Goal: Communication & Community: Answer question/provide support

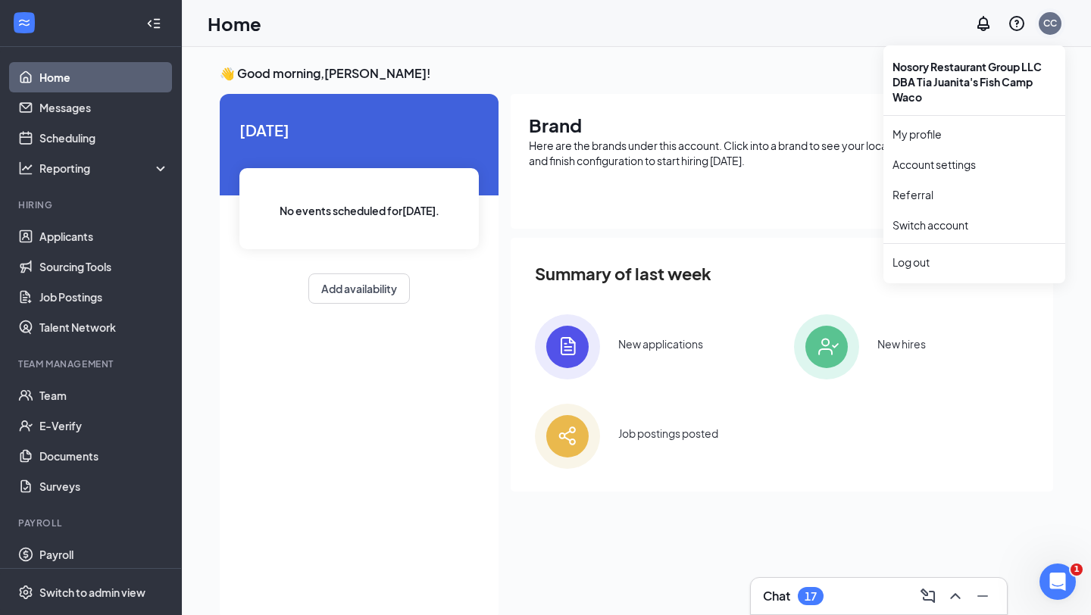
click at [1051, 27] on div "CC" at bounding box center [1051, 23] width 14 height 13
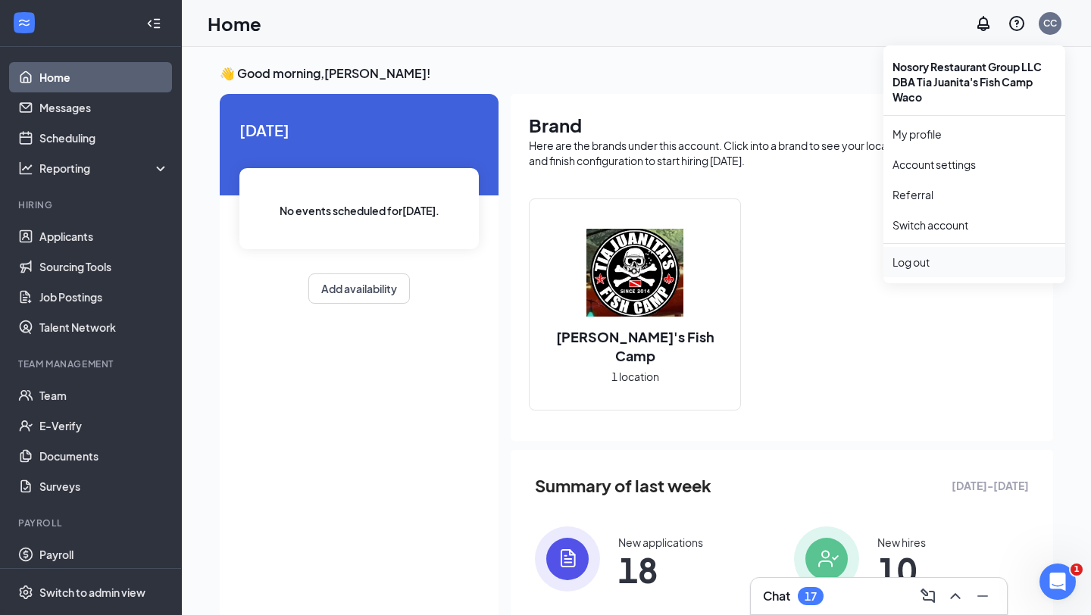
click at [915, 260] on div "Log out" at bounding box center [975, 262] width 164 height 15
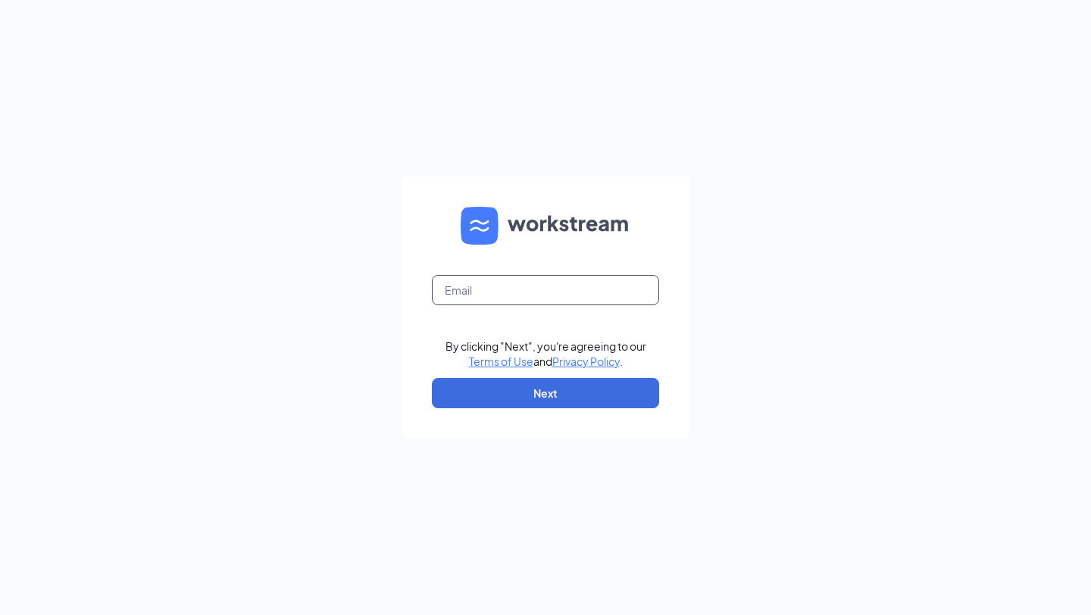
click at [533, 289] on input "text" at bounding box center [545, 290] width 227 height 30
type input "[EMAIL_ADDRESS][DOMAIN_NAME]"
click at [548, 390] on button "Next" at bounding box center [545, 393] width 227 height 30
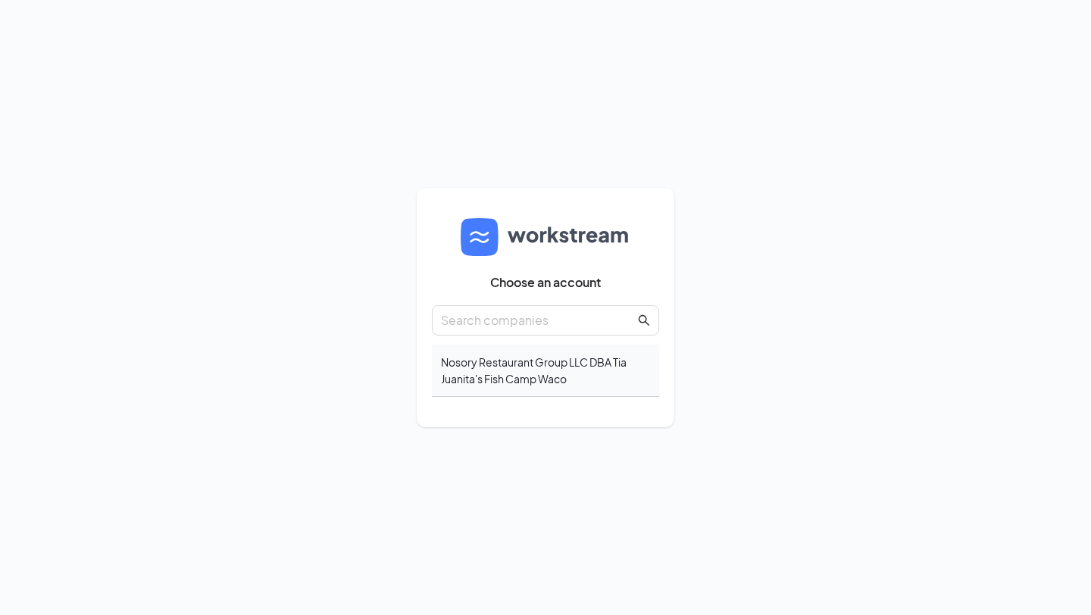
click at [535, 365] on div "Nosory Restaurant Group LLC DBA Tia Juanita's Fish Camp Waco" at bounding box center [545, 371] width 227 height 52
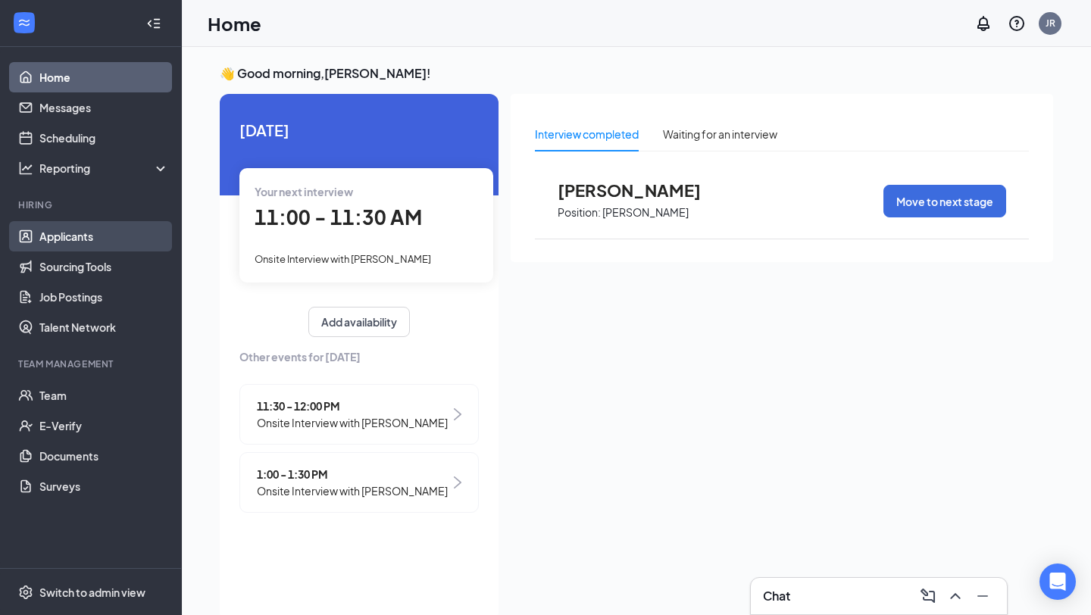
click at [92, 236] on link "Applicants" at bounding box center [104, 236] width 130 height 30
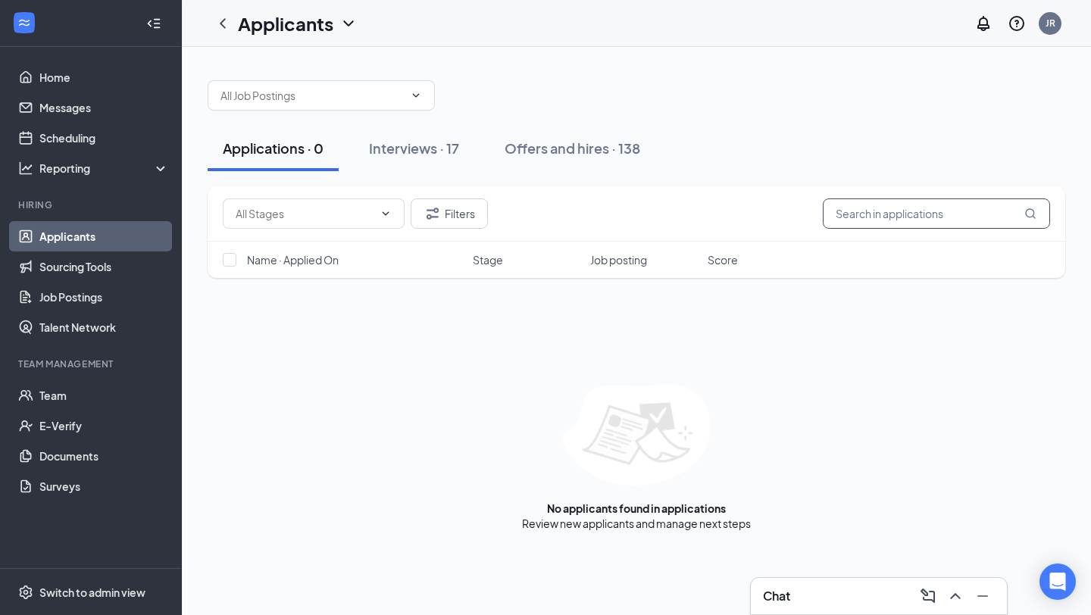
click at [850, 215] on input "text" at bounding box center [936, 214] width 227 height 30
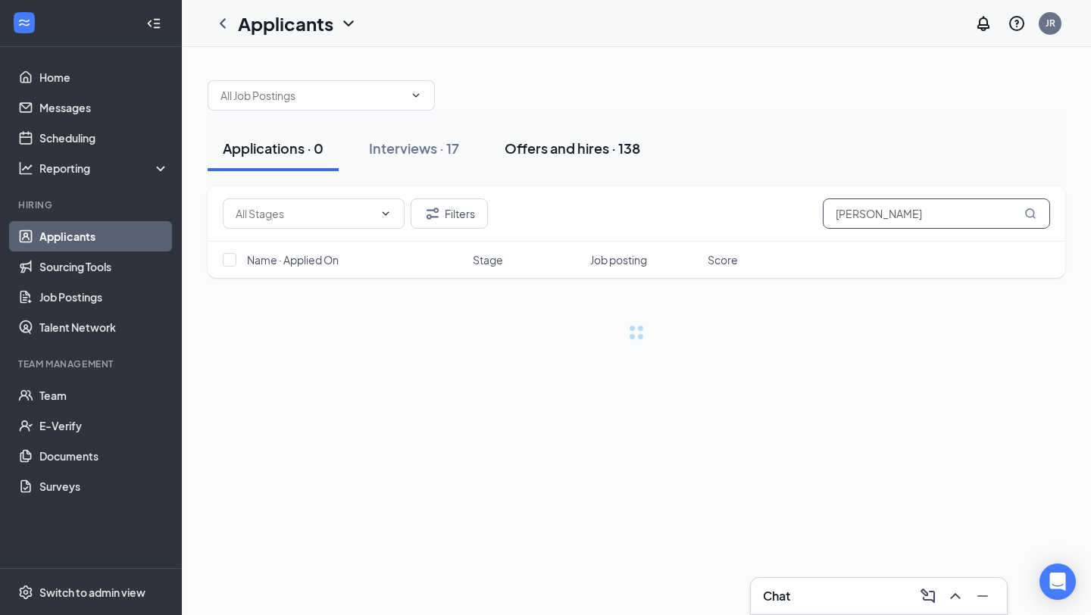
type input "[PERSON_NAME]"
click at [578, 151] on div "Offers and hires · 138" at bounding box center [573, 148] width 136 height 19
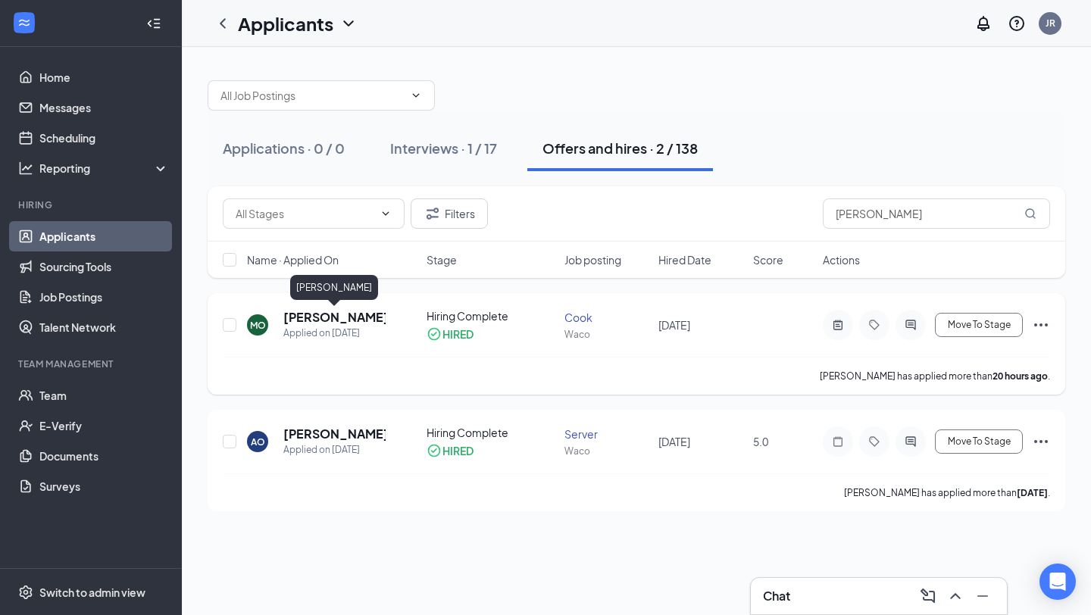
click at [354, 318] on h5 "[PERSON_NAME]" at bounding box center [334, 317] width 102 height 17
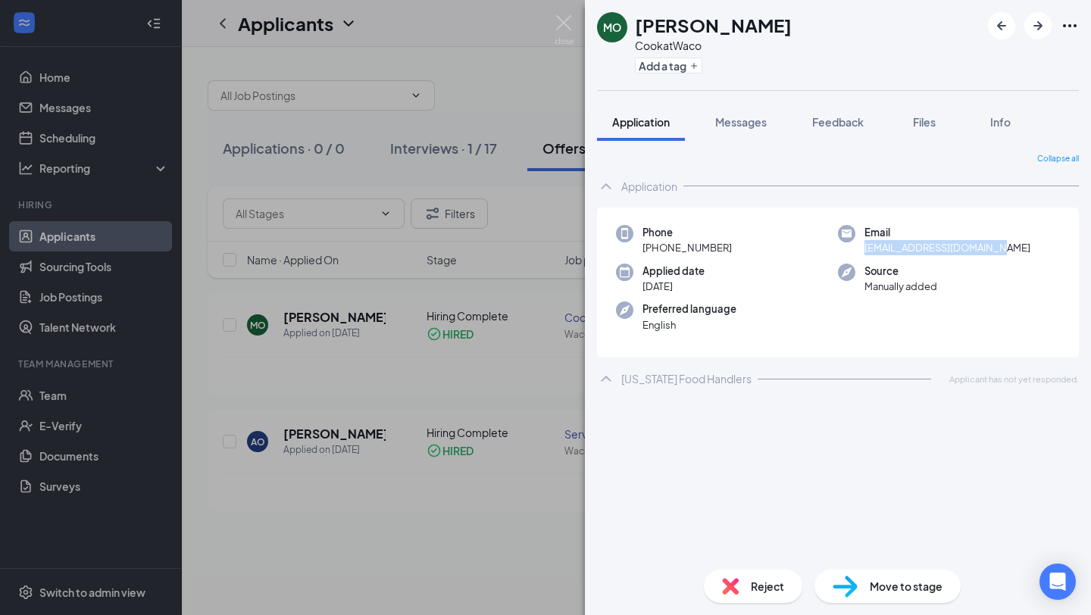
drag, startPoint x: 1008, startPoint y: 248, endPoint x: 868, endPoint y: 249, distance: 140.2
click at [868, 249] on div "Email [EMAIL_ADDRESS][DOMAIN_NAME]" at bounding box center [949, 240] width 222 height 31
copy span "[EMAIL_ADDRESS][DOMAIN_NAME]"
click at [929, 122] on span "Files" at bounding box center [924, 122] width 23 height 14
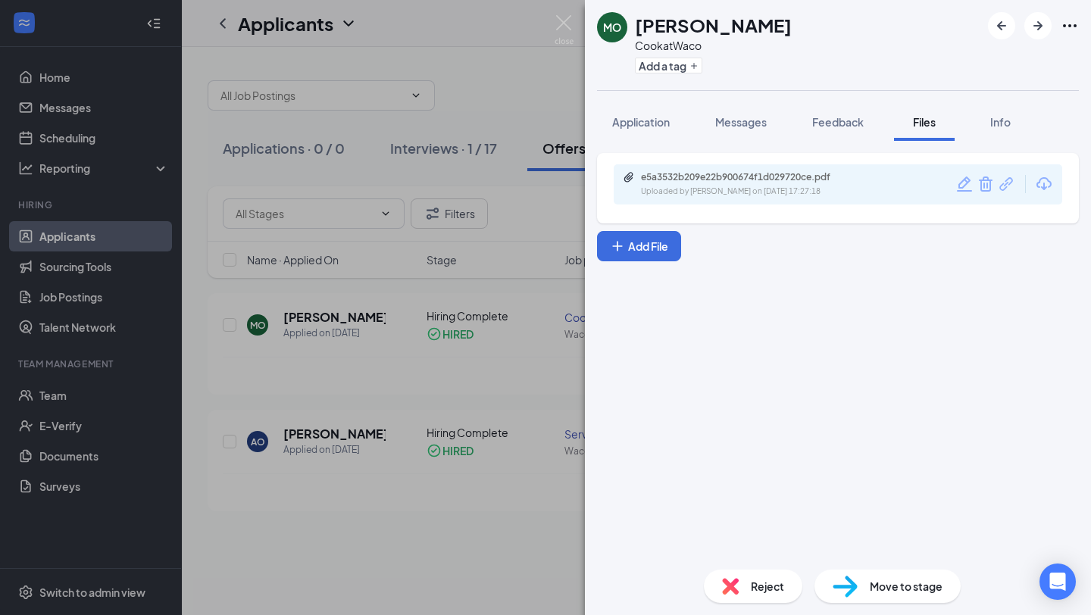
click at [853, 186] on div "Uploaded by [PERSON_NAME] on [DATE] 17:27:18" at bounding box center [754, 192] width 227 height 12
click at [569, 23] on img at bounding box center [564, 30] width 19 height 30
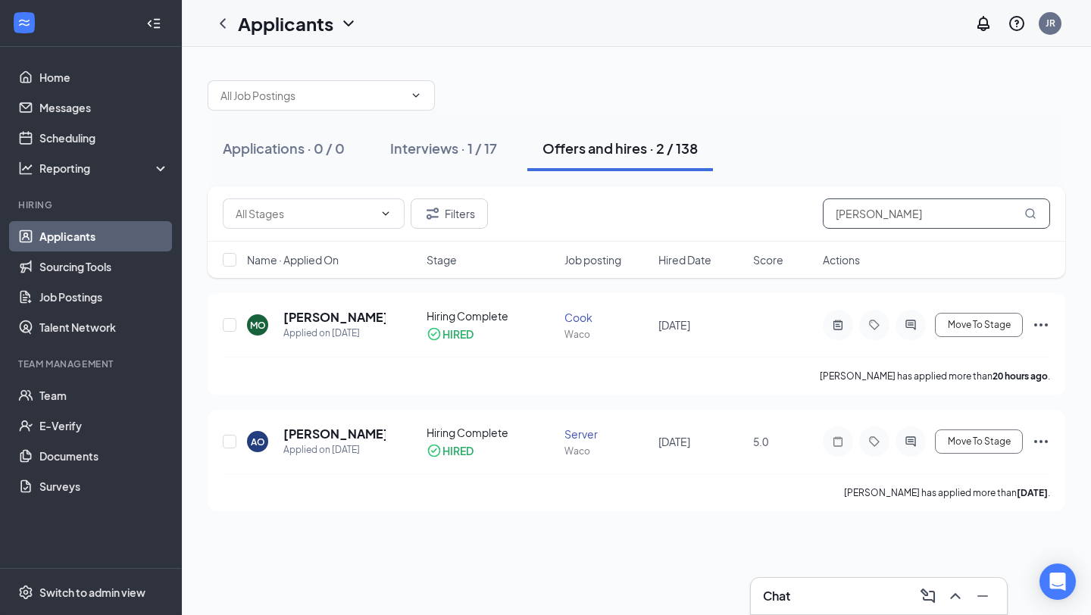
click at [882, 222] on input "[PERSON_NAME]" at bounding box center [936, 214] width 227 height 30
type input "o"
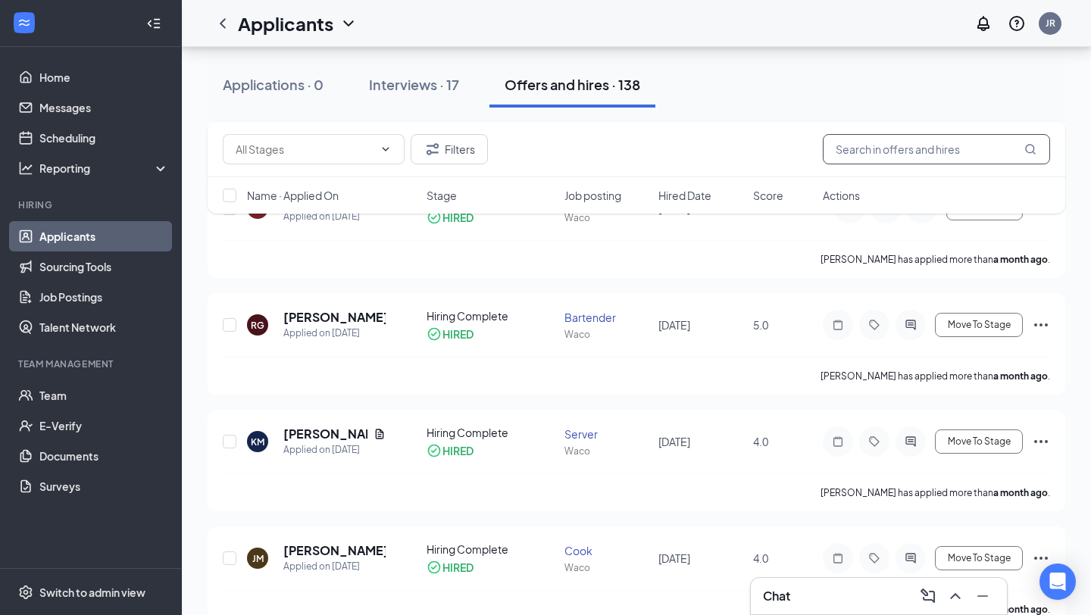
scroll to position [5607, 0]
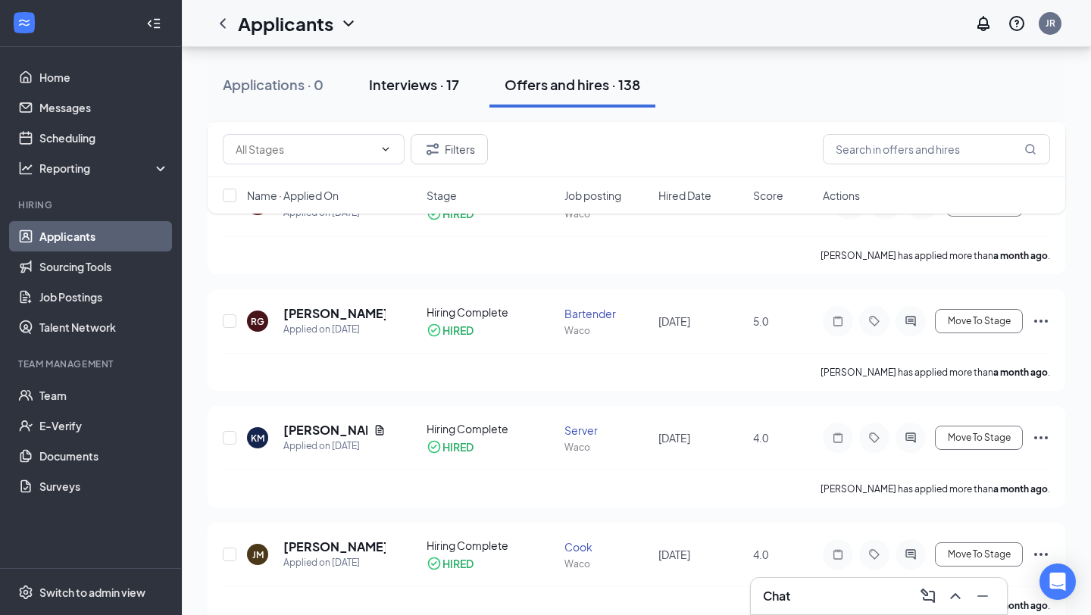
click at [413, 83] on div "Interviews · 17" at bounding box center [414, 84] width 90 height 19
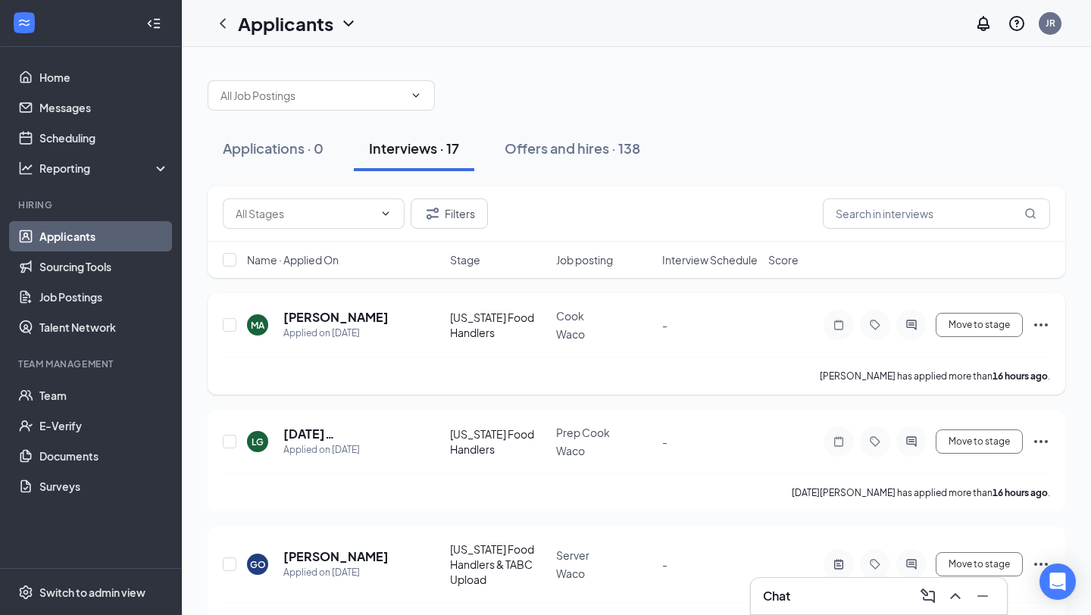
click at [916, 330] on div at bounding box center [912, 325] width 30 height 30
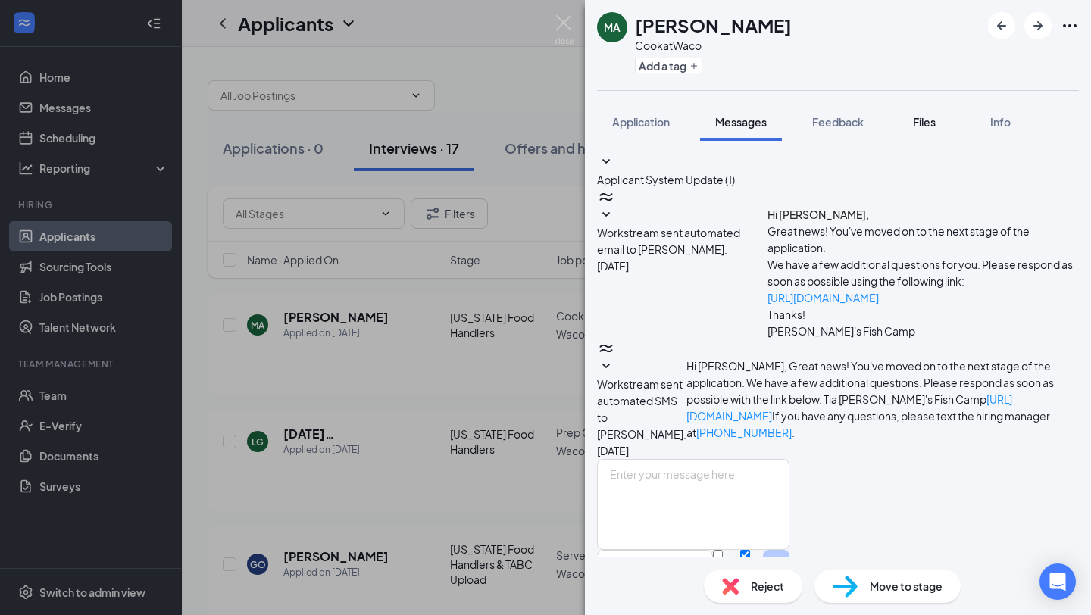
click at [928, 127] on span "Files" at bounding box center [924, 122] width 23 height 14
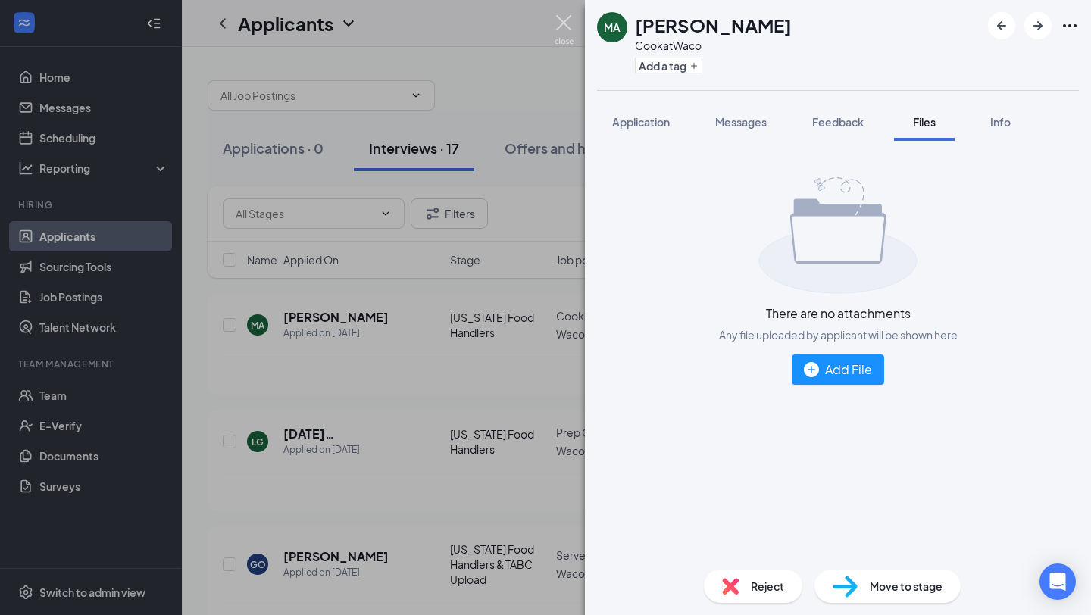
click at [562, 27] on img at bounding box center [564, 30] width 19 height 30
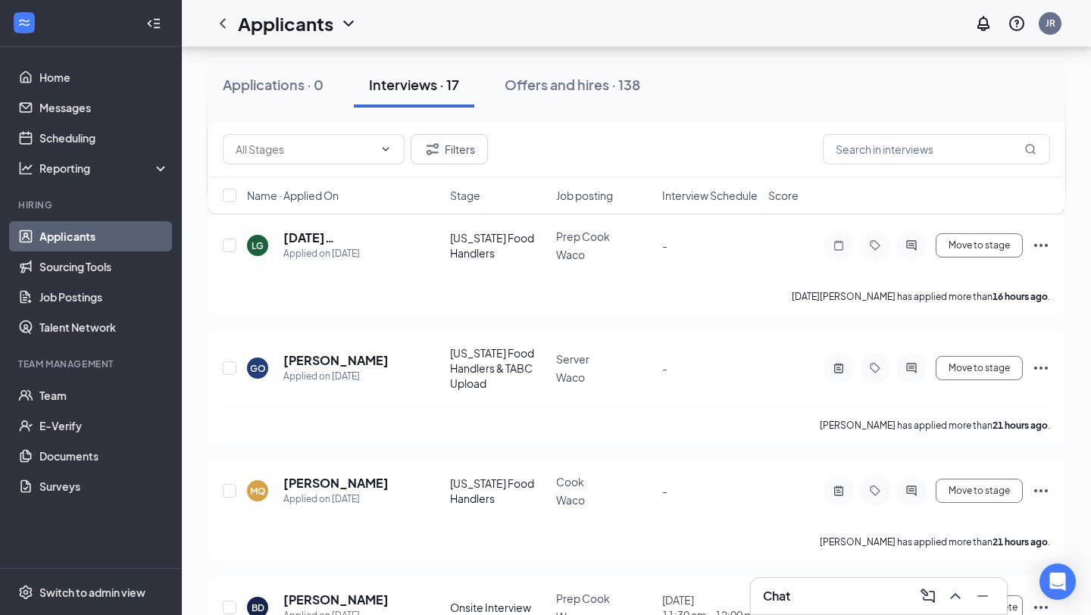
scroll to position [200, 0]
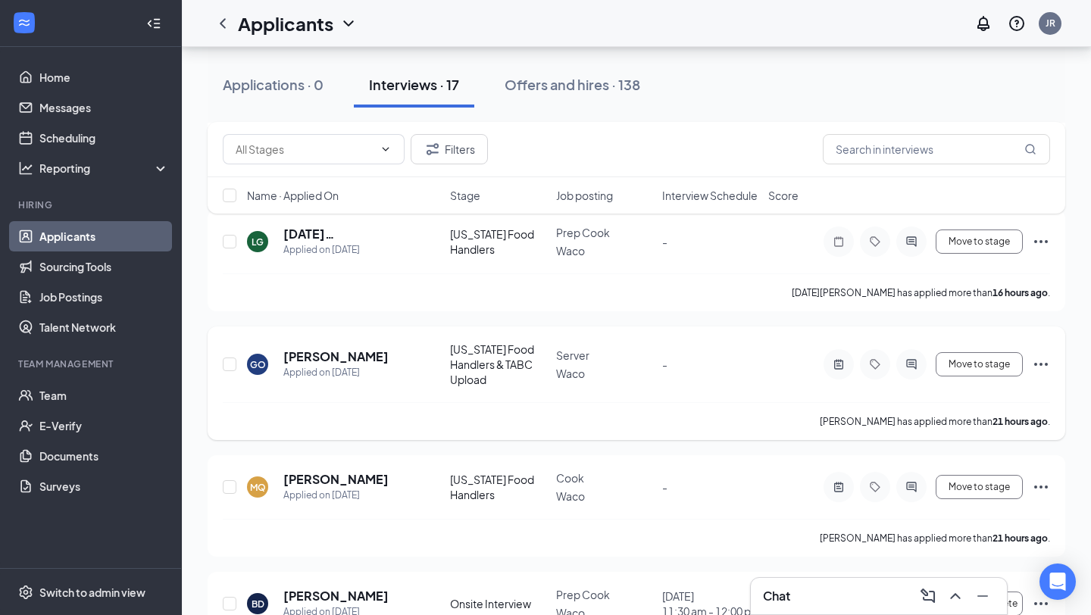
click at [922, 365] on div at bounding box center [912, 364] width 30 height 30
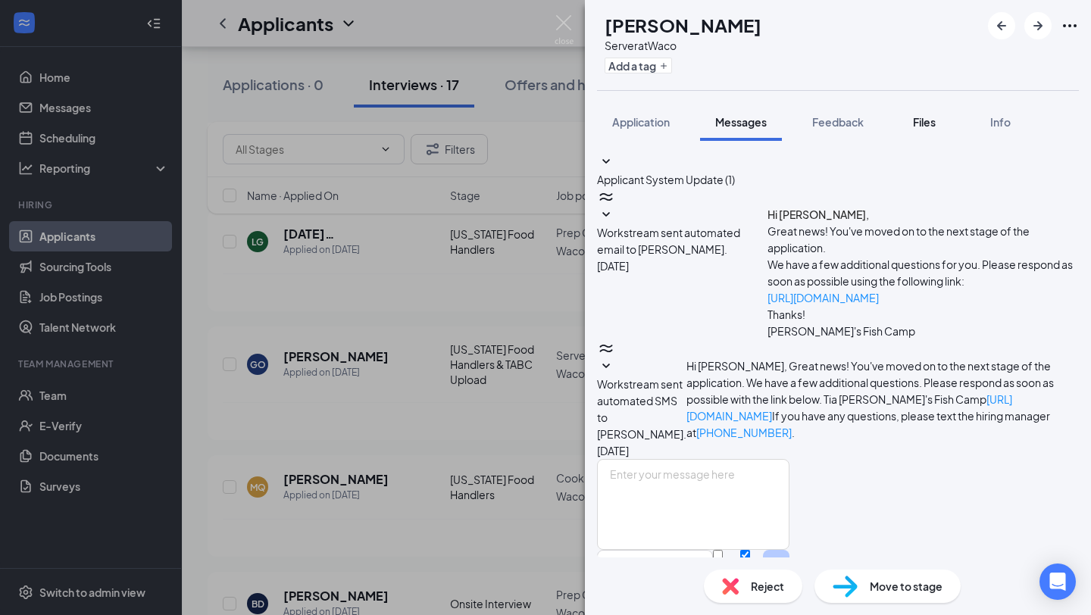
click at [930, 123] on span "Files" at bounding box center [924, 122] width 23 height 14
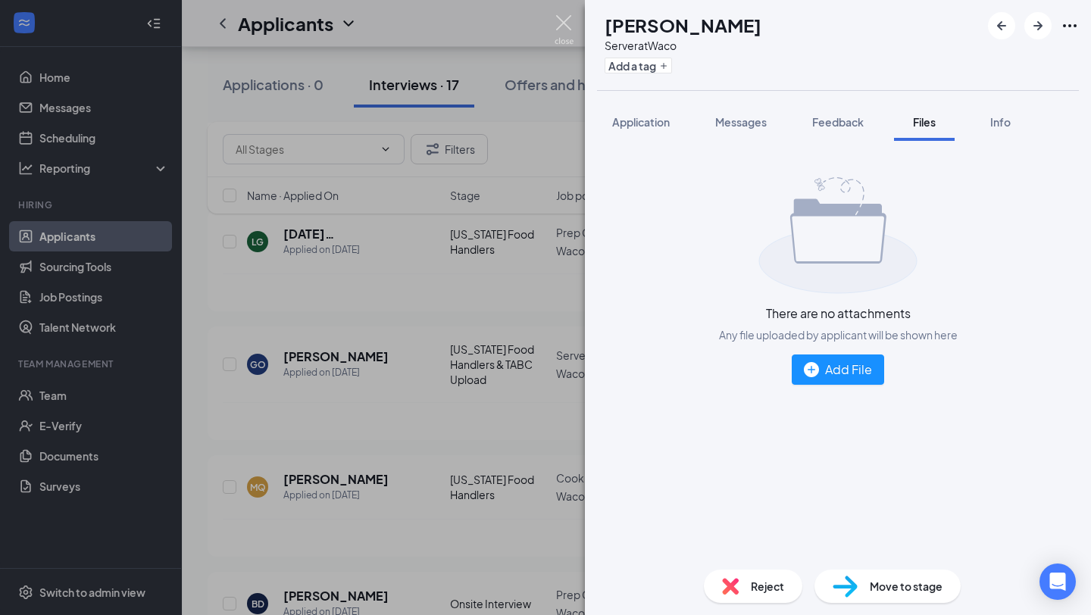
click at [563, 25] on img at bounding box center [564, 30] width 19 height 30
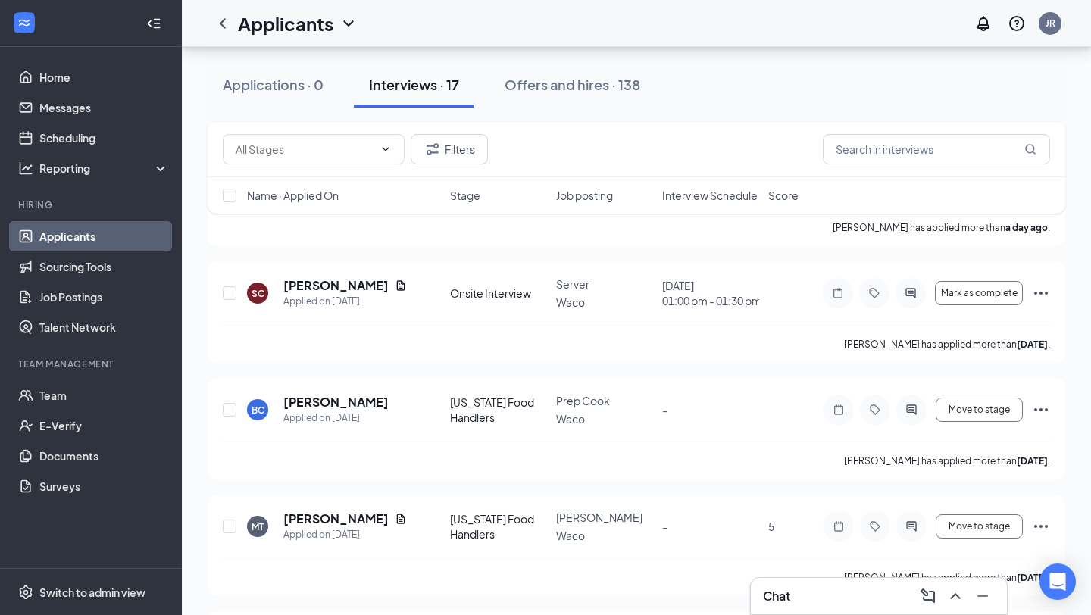
scroll to position [628, 0]
click at [918, 403] on icon "ActiveChat" at bounding box center [912, 409] width 18 height 12
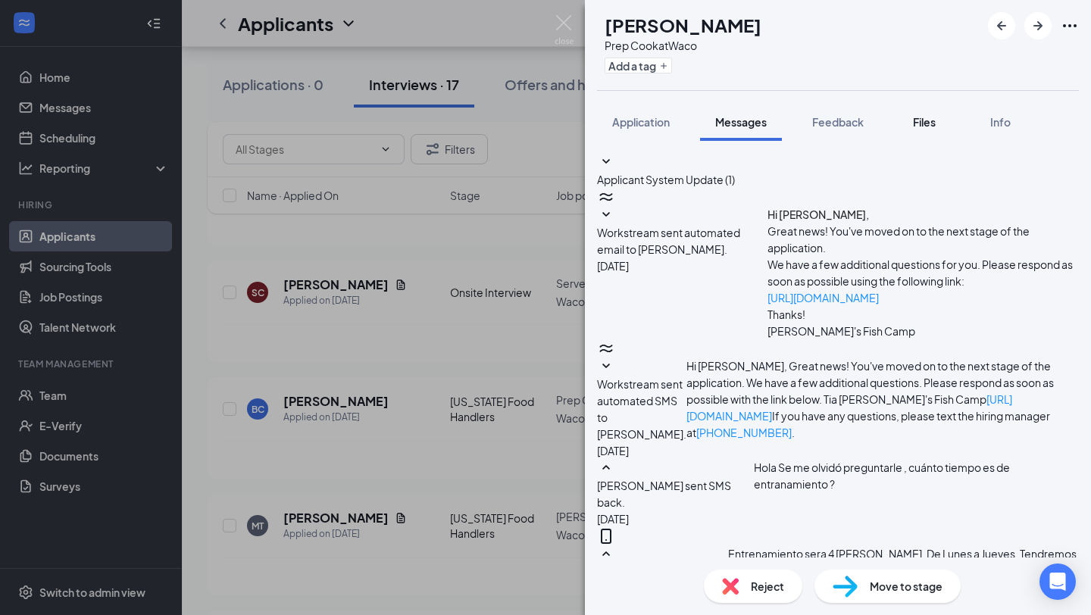
scroll to position [396, 0]
click at [926, 116] on span "Files" at bounding box center [924, 122] width 23 height 14
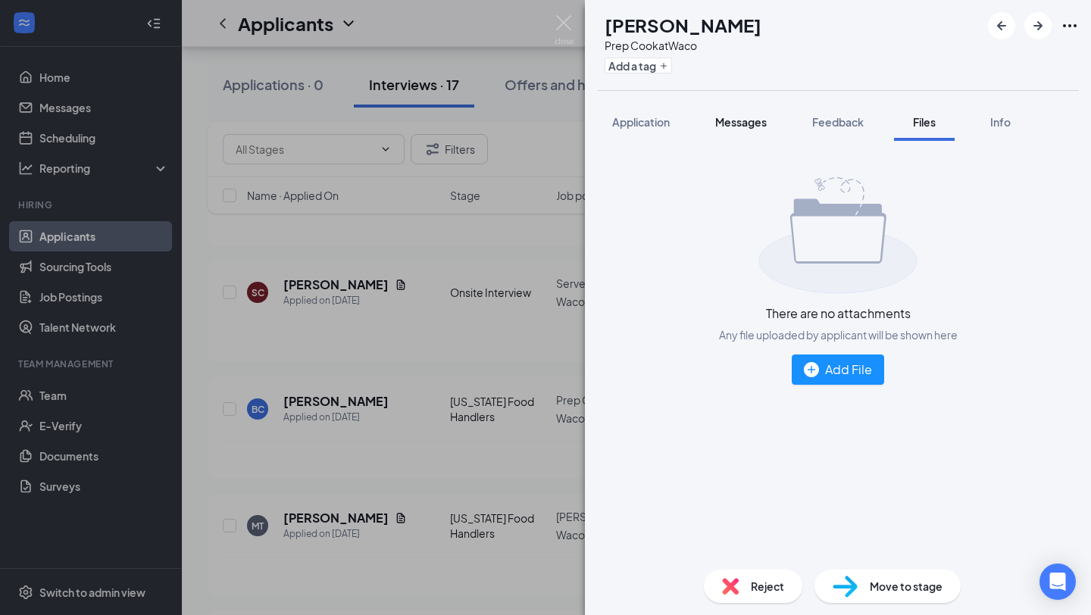
click at [764, 122] on span "Messages" at bounding box center [742, 122] width 52 height 14
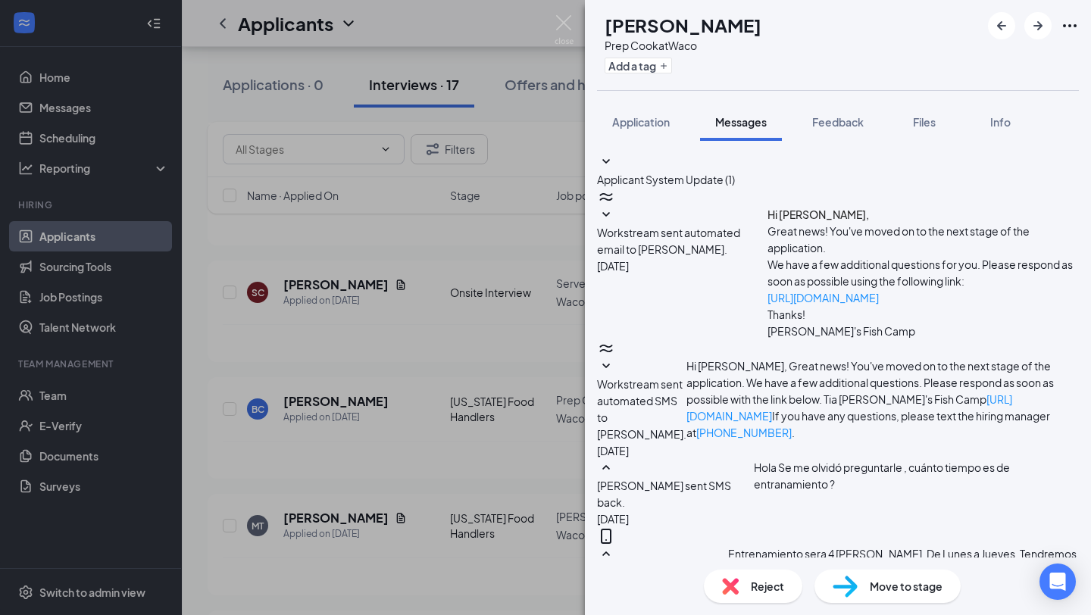
scroll to position [396, 0]
type textarea "b"
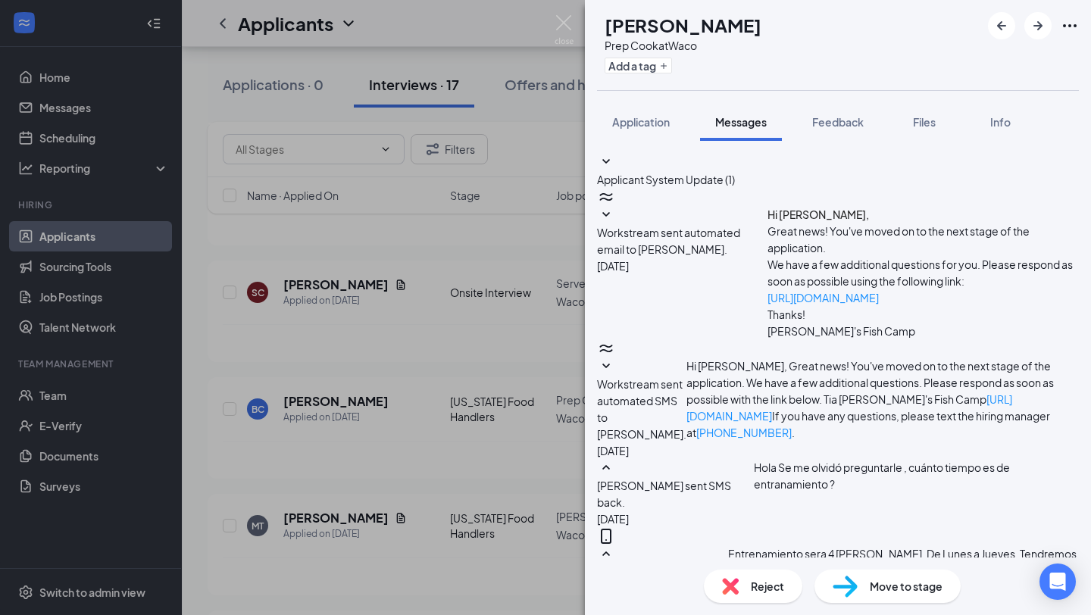
type textarea "Buenos [PERSON_NAME]! Porfavor no se le olvide mandar una foto de su manipulado…"
click at [562, 20] on img at bounding box center [564, 30] width 19 height 30
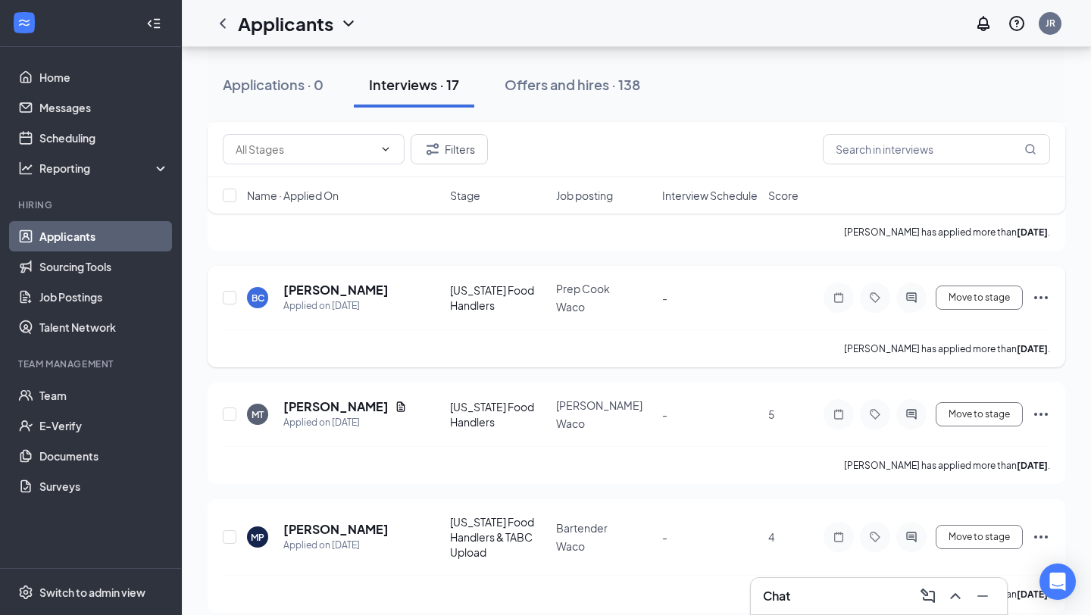
scroll to position [743, 0]
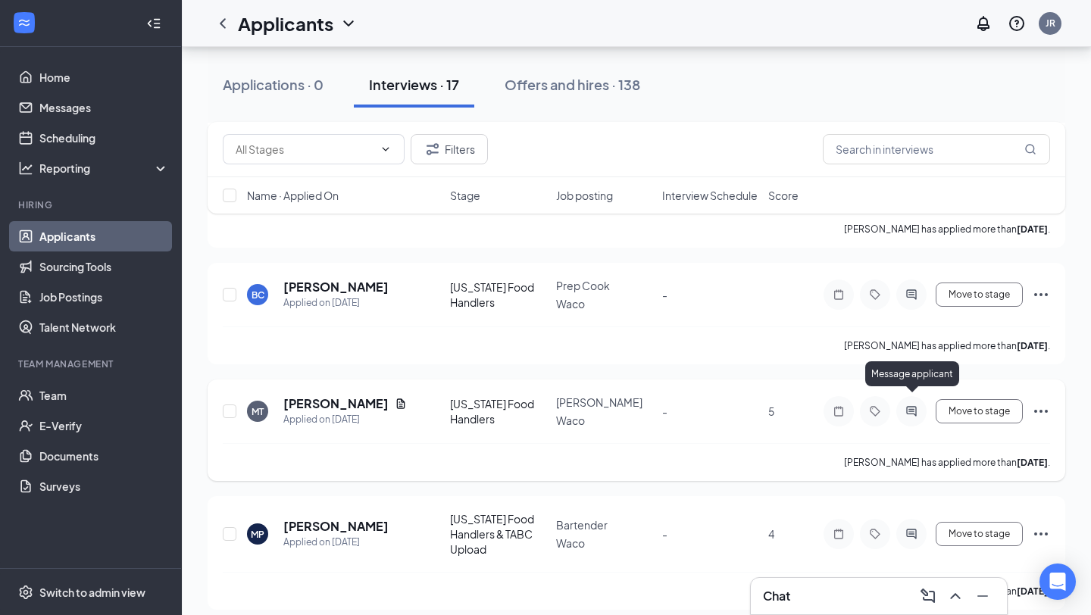
click at [913, 406] on icon "ActiveChat" at bounding box center [912, 412] width 18 height 12
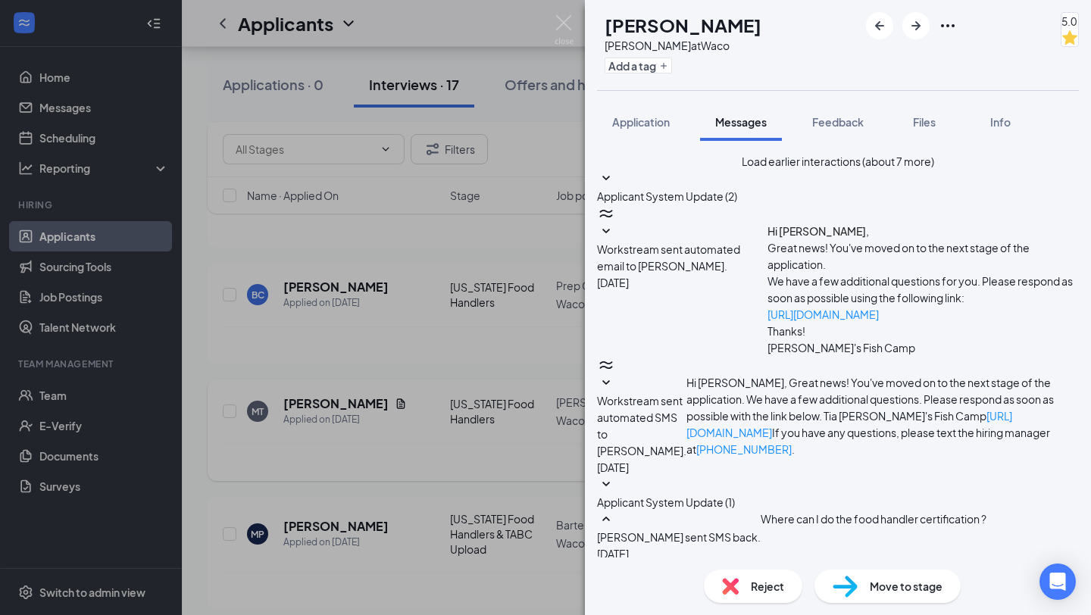
scroll to position [448, 0]
click at [931, 120] on span "Files" at bounding box center [924, 122] width 23 height 14
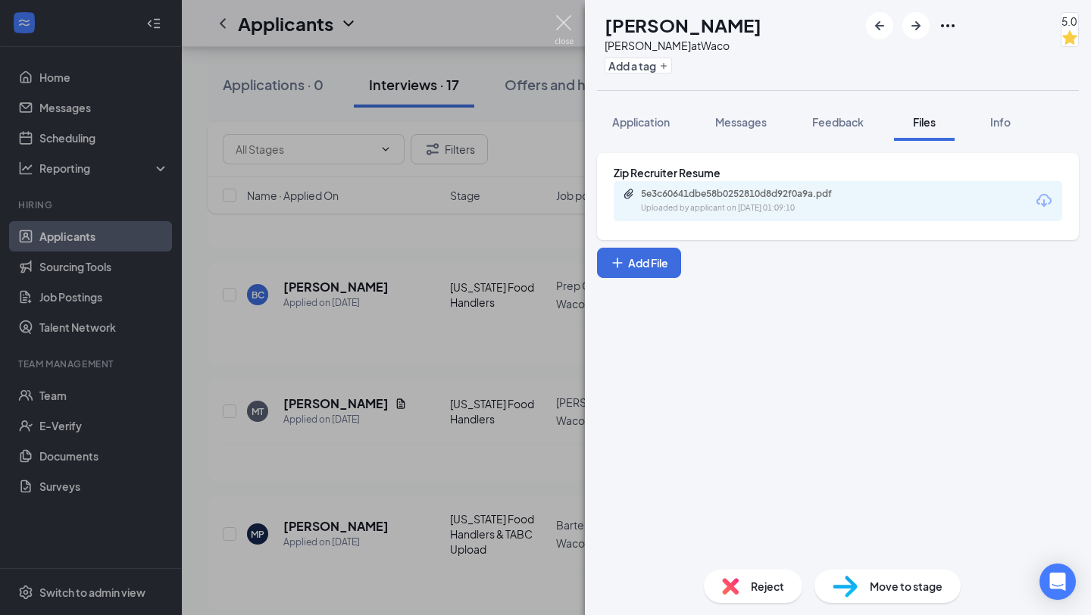
click at [556, 15] on img at bounding box center [564, 30] width 19 height 30
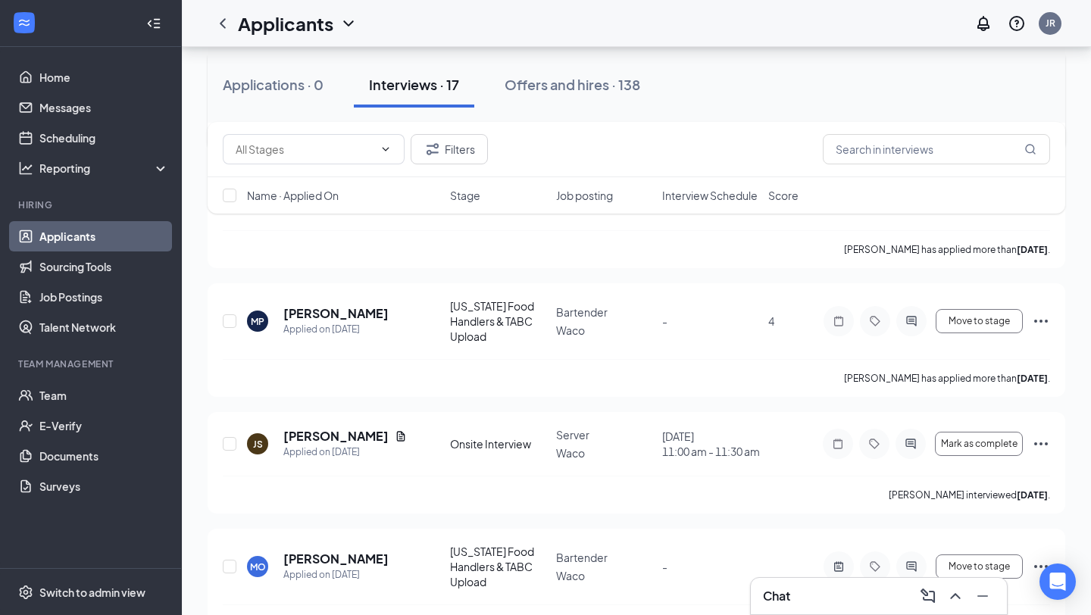
scroll to position [961, 0]
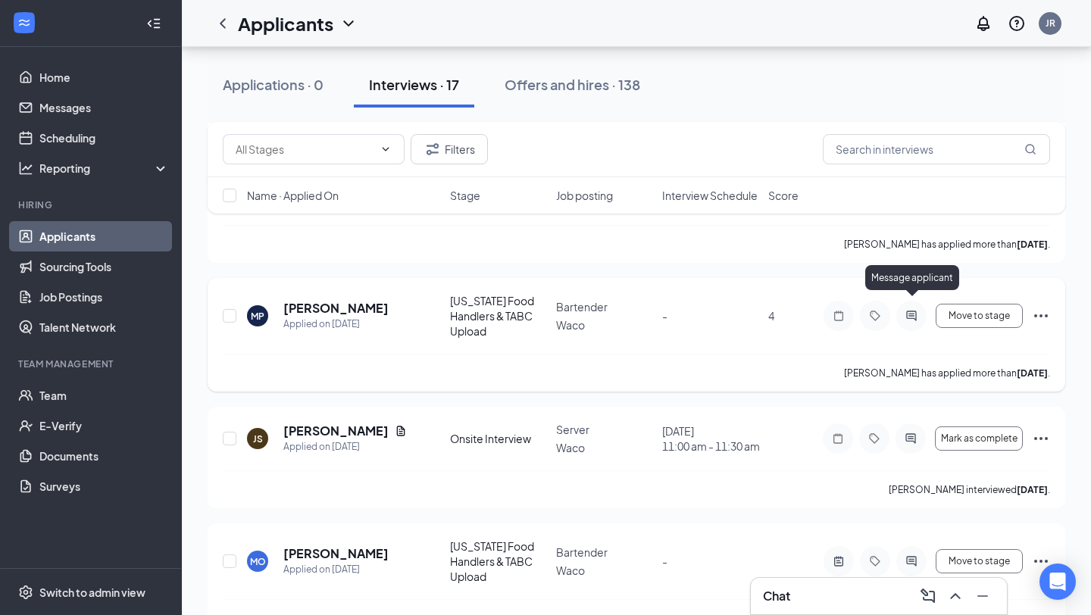
click at [909, 310] on icon "ActiveChat" at bounding box center [912, 316] width 18 height 12
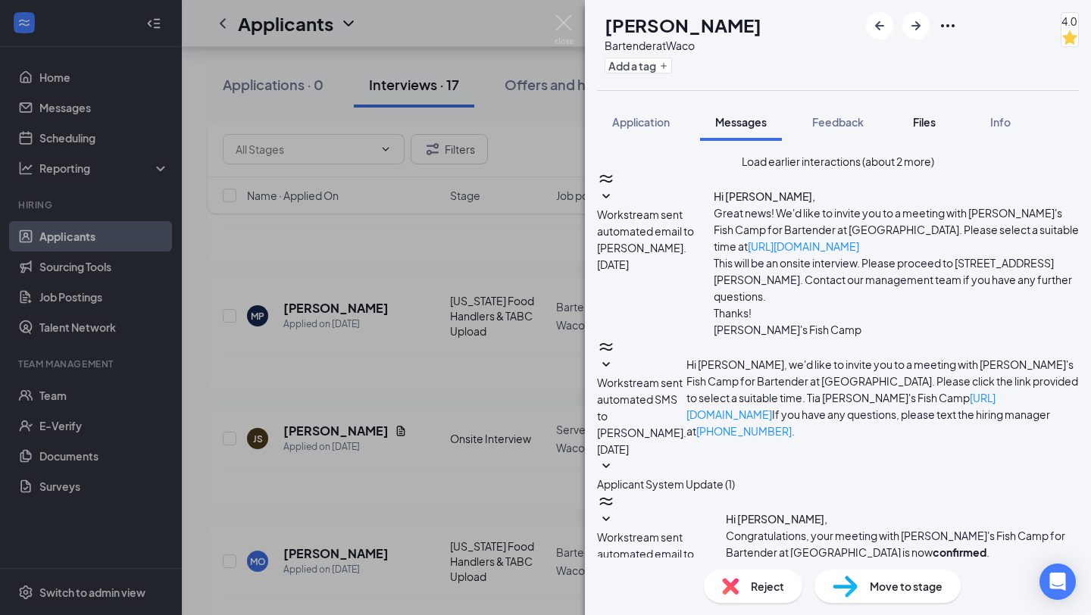
click at [930, 121] on span "Files" at bounding box center [924, 122] width 23 height 14
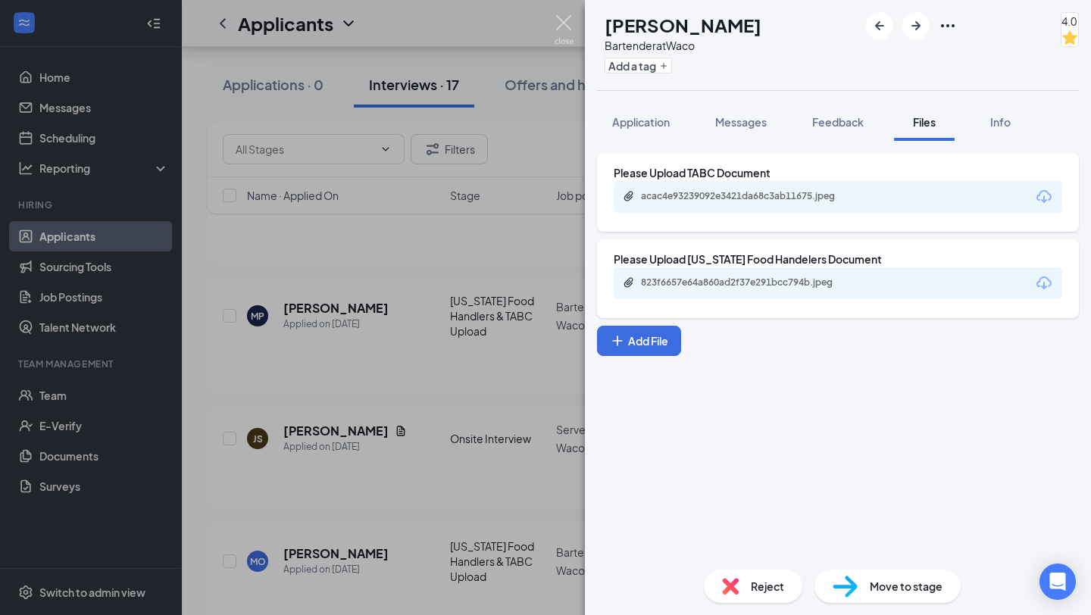
click at [569, 25] on img at bounding box center [564, 30] width 19 height 30
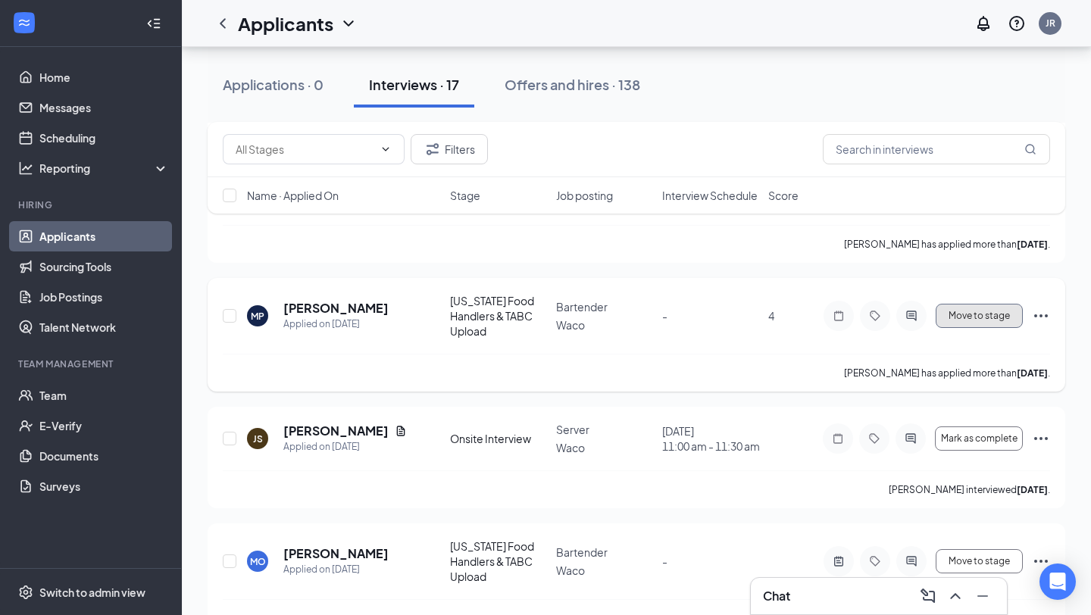
click at [998, 304] on button "Move to stage" at bounding box center [979, 316] width 87 height 24
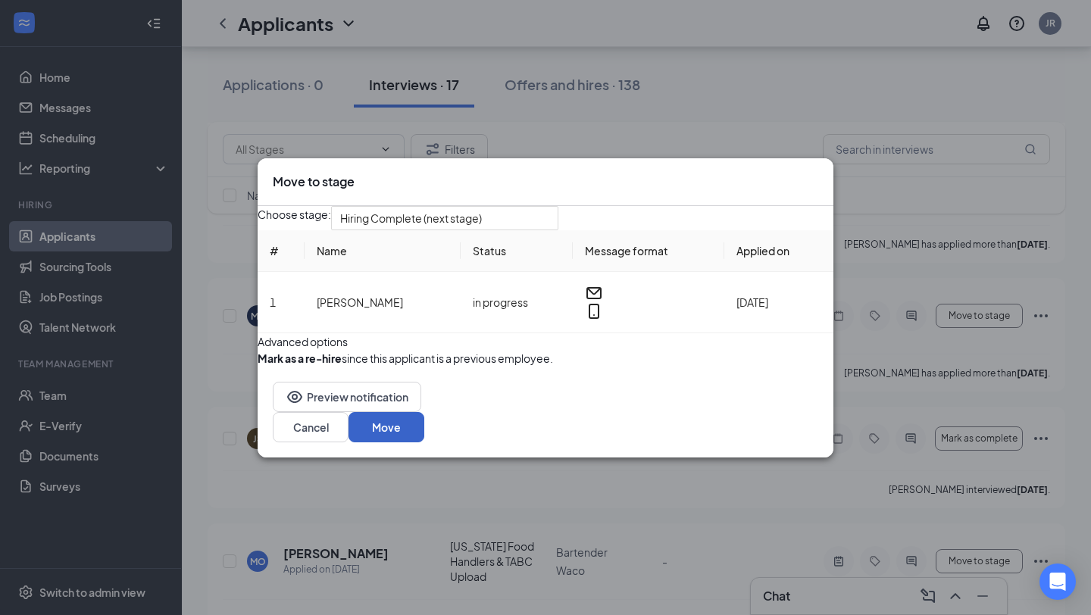
click at [424, 443] on button "Move" at bounding box center [387, 427] width 76 height 30
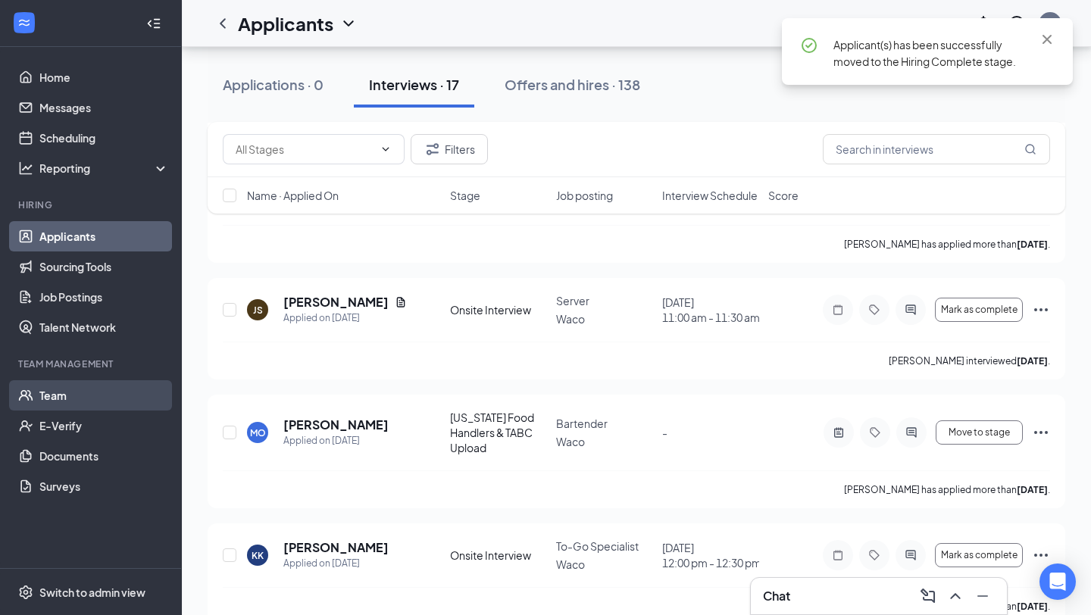
click at [70, 399] on link "Team" at bounding box center [104, 395] width 130 height 30
